Goal: Task Accomplishment & Management: Complete application form

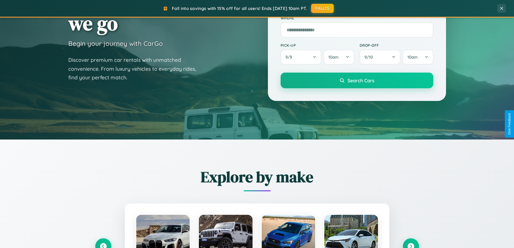
scroll to position [371, 0]
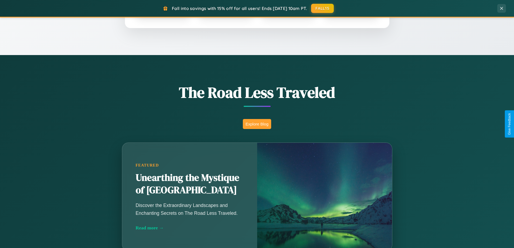
click at [257, 124] on button "Explore Blog" at bounding box center [257, 124] width 28 height 10
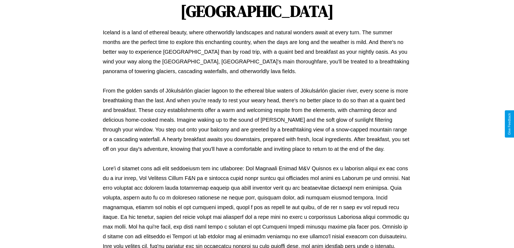
scroll to position [175, 0]
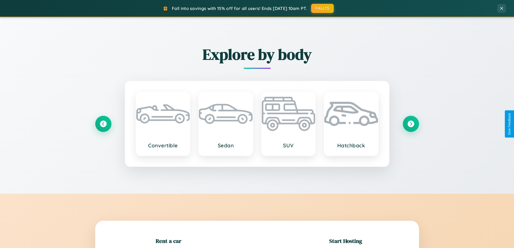
scroll to position [117, 0]
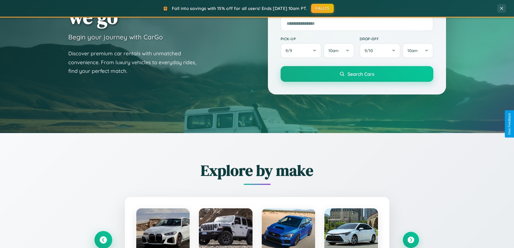
click at [103, 240] on icon at bounding box center [103, 239] width 7 height 7
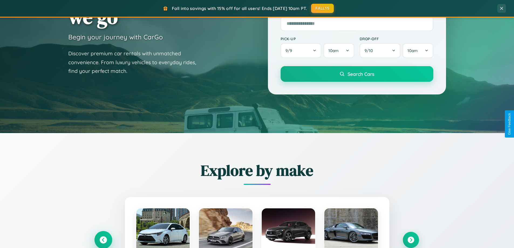
click at [103, 239] on icon at bounding box center [103, 240] width 9 height 9
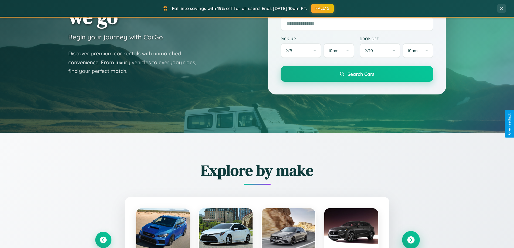
click at [411, 240] on icon at bounding box center [410, 239] width 7 height 7
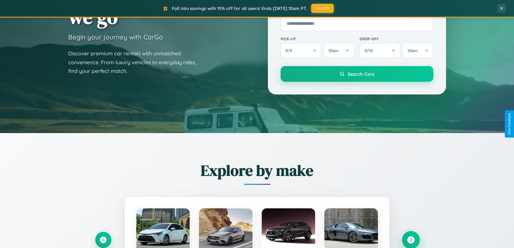
click at [411, 239] on icon at bounding box center [410, 239] width 7 height 7
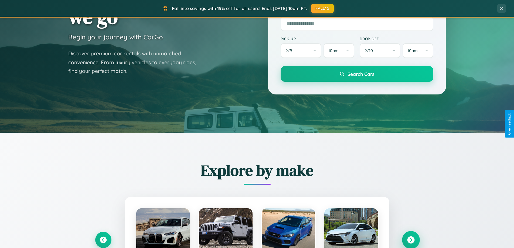
click at [411, 239] on icon at bounding box center [410, 239] width 7 height 7
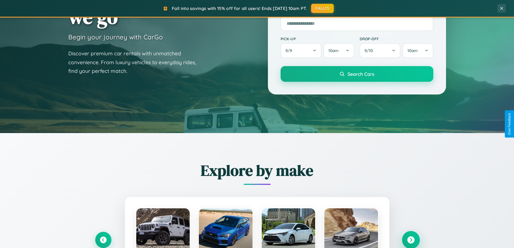
scroll to position [1039, 0]
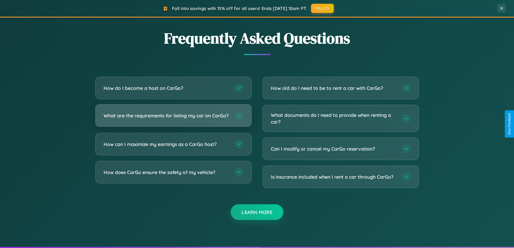
click at [173, 118] on h3 "What are the requirements for listing my car on CarGo?" at bounding box center [167, 115] width 126 height 7
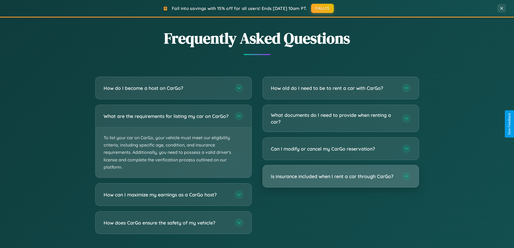
click at [341, 177] on h3 "Is insurance included when I rent a car through CarGo?" at bounding box center [334, 176] width 126 height 7
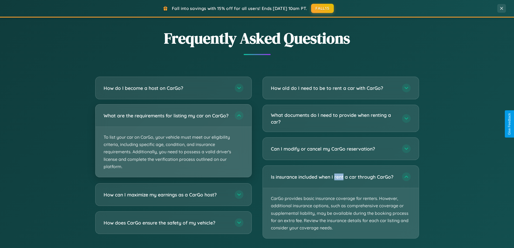
click at [173, 143] on p "To list your car on CarGo, your vehicle must meet our eligibility criteria, inc…" at bounding box center [174, 152] width 156 height 50
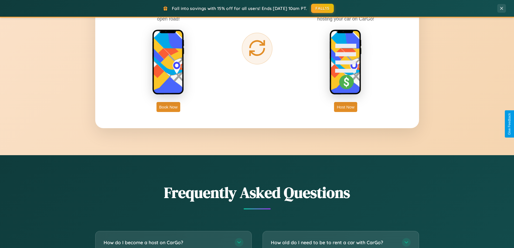
scroll to position [867, 0]
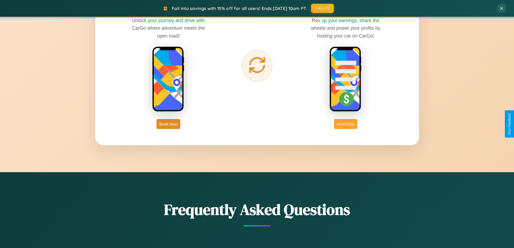
click at [346, 124] on button "Host Now" at bounding box center [345, 124] width 23 height 10
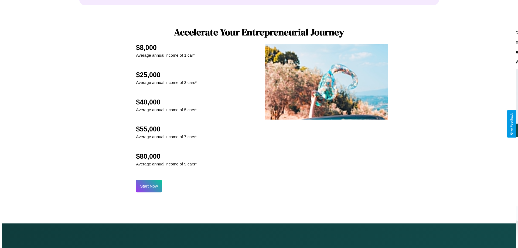
scroll to position [563, 0]
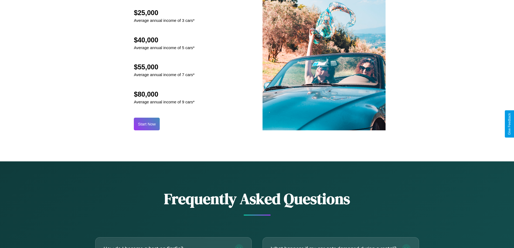
click at [147, 124] on button "Start Now" at bounding box center [147, 124] width 26 height 13
